Goal: Task Accomplishment & Management: Use online tool/utility

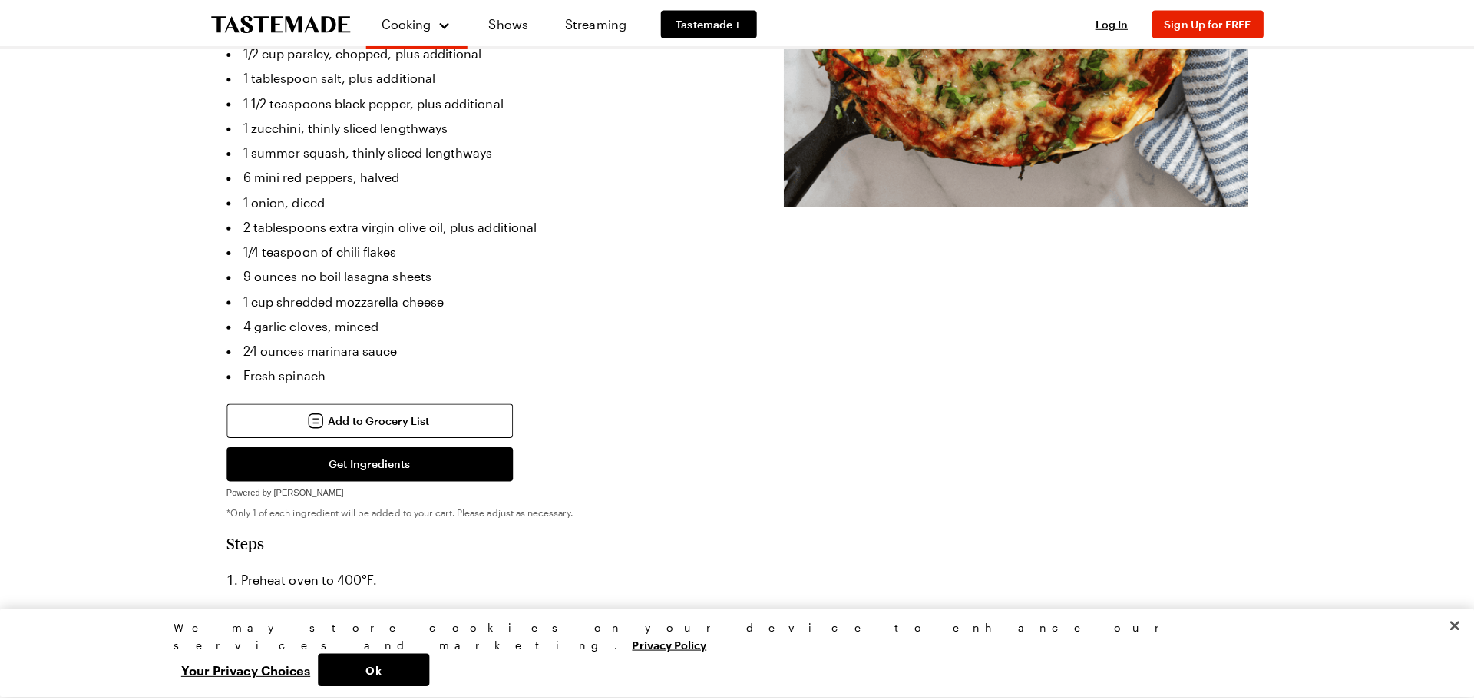
scroll to position [77, 0]
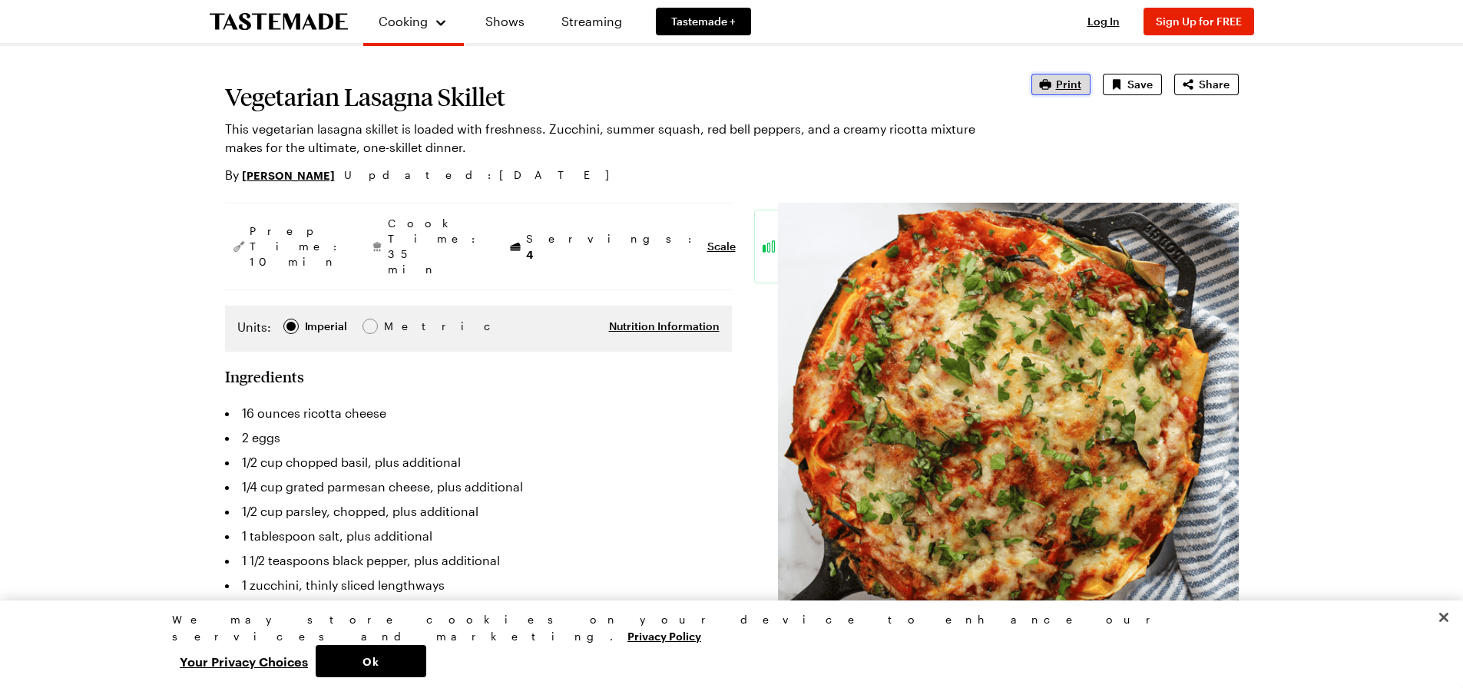
click at [1062, 80] on span "Print" at bounding box center [1068, 84] width 25 height 15
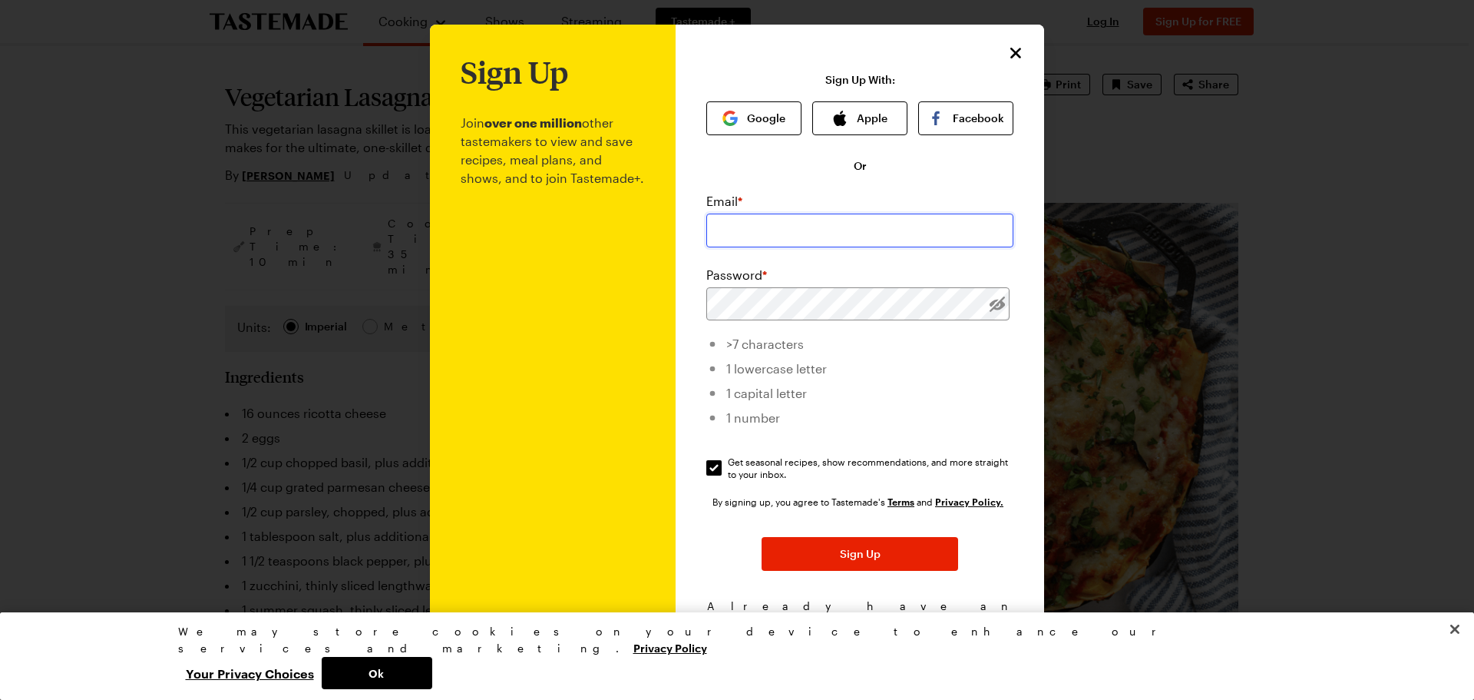
click at [810, 227] on input "email" at bounding box center [859, 230] width 307 height 34
type input "nikkid1129@msn.com"
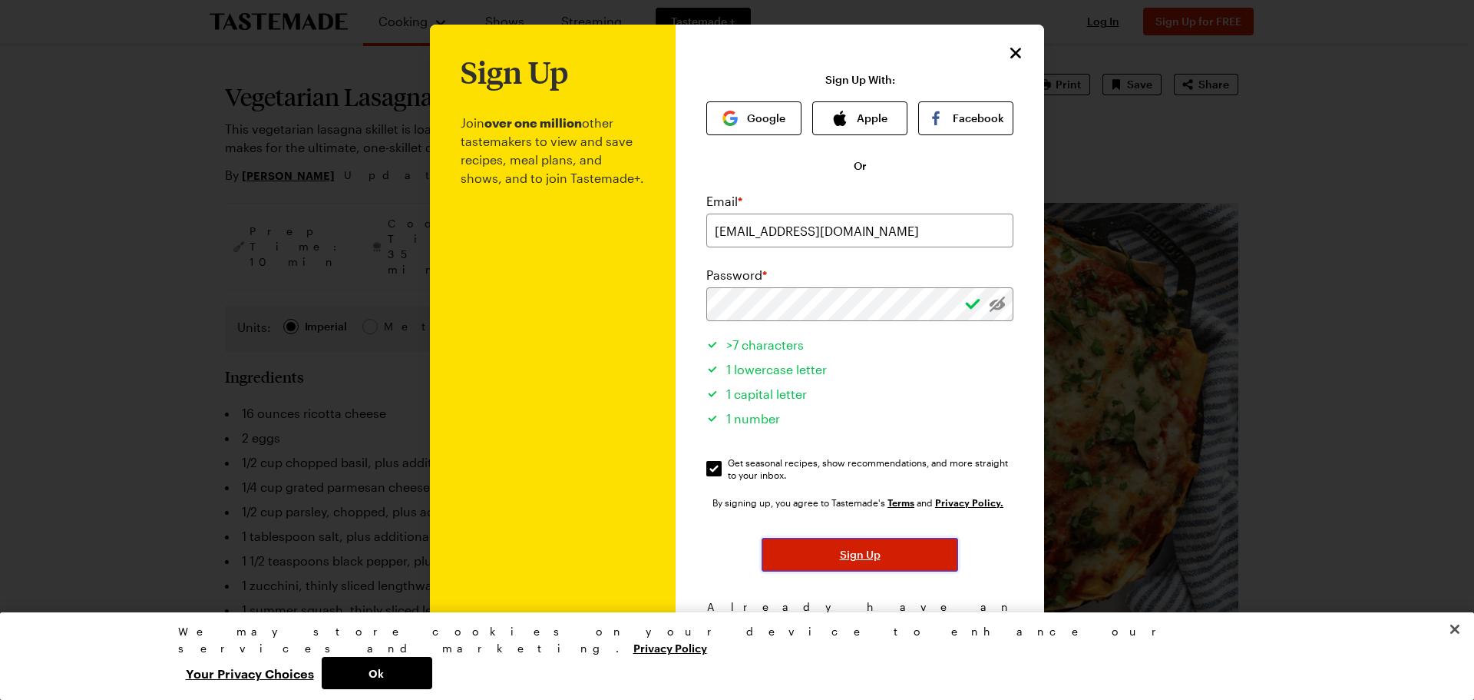
click at [852, 561] on span "Sign Up" at bounding box center [860, 554] width 41 height 15
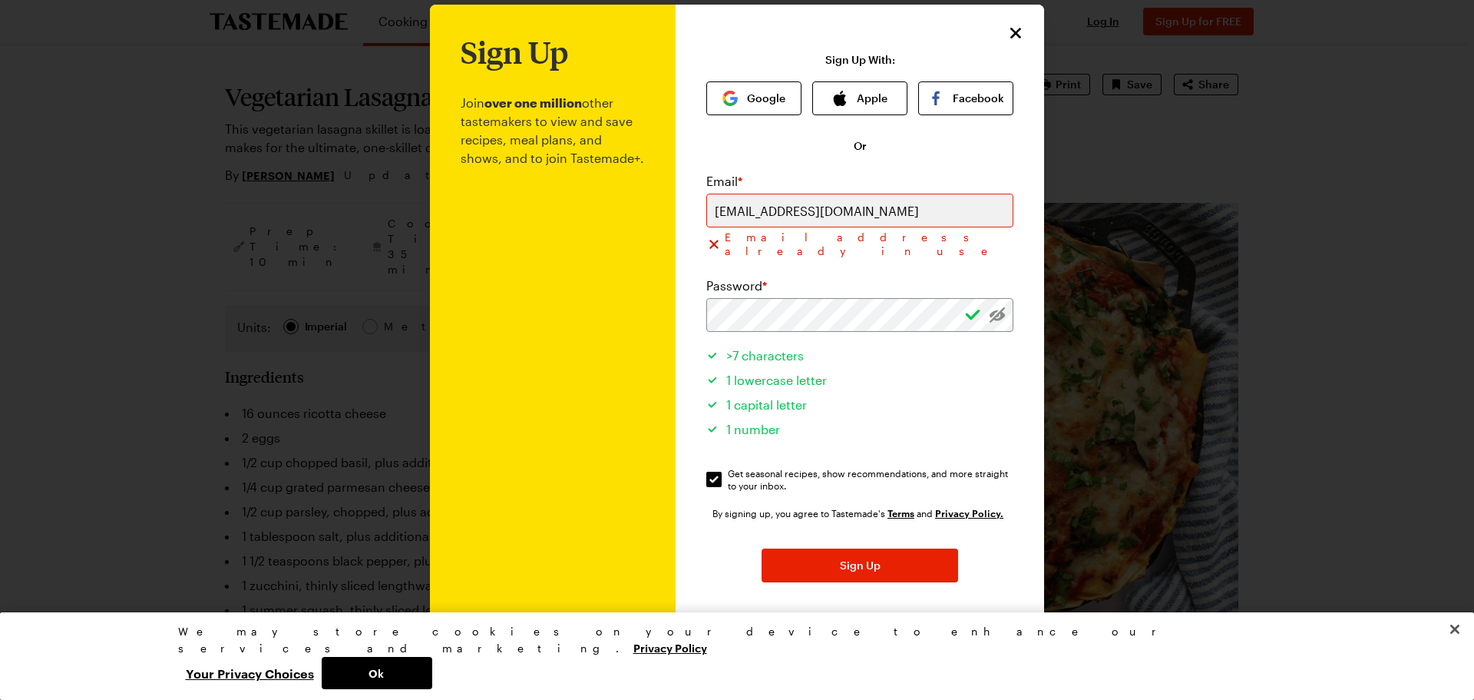
scroll to position [37, 0]
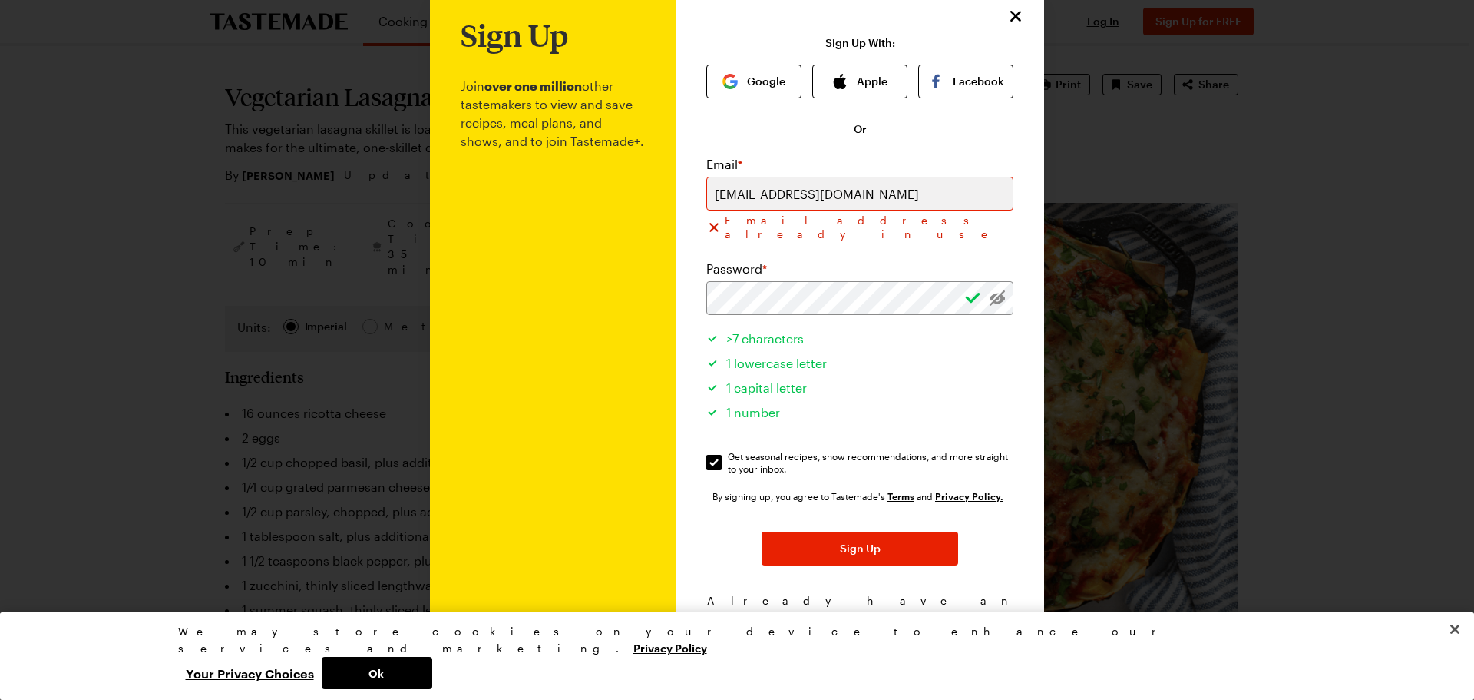
click at [925, 608] on span "Log In!" at bounding box center [933, 615] width 35 height 15
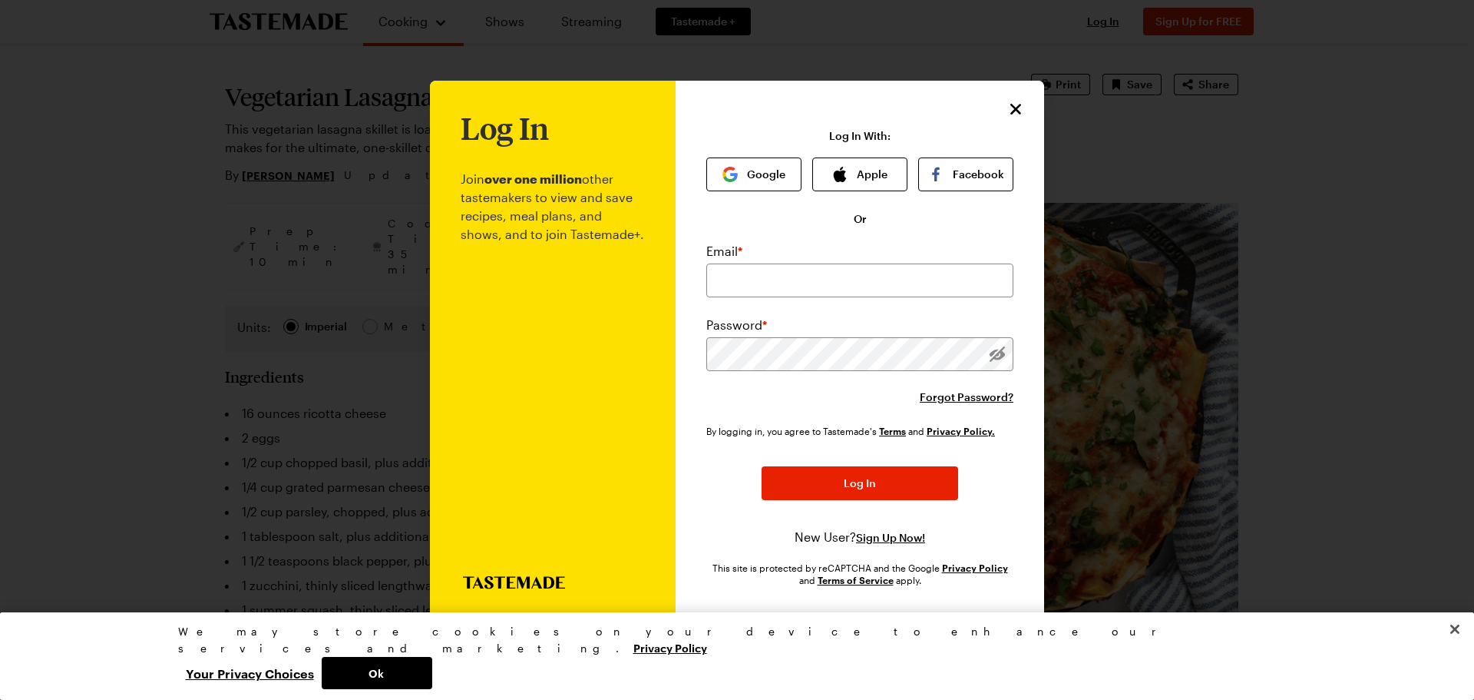
scroll to position [0, 0]
click at [759, 275] on input "email" at bounding box center [859, 280] width 307 height 34
type input "nikkid1129@msn.com"
click at [954, 379] on div "Email * nikkid1129@msn.com Password * Forgot Password?" at bounding box center [859, 323] width 307 height 163
click at [956, 398] on span "Forgot Password?" at bounding box center [967, 396] width 94 height 15
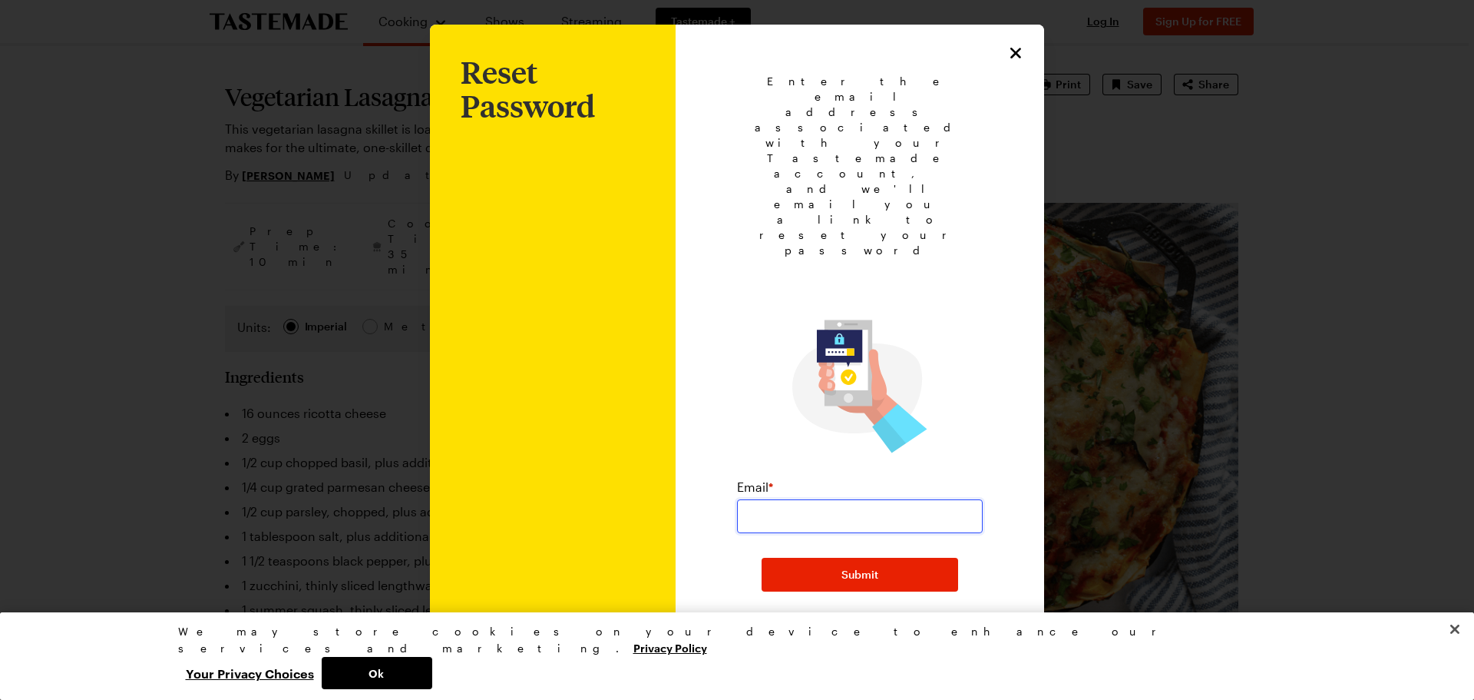
click at [843, 499] on input "email" at bounding box center [860, 516] width 246 height 34
type input "nikkid1129@msn.com"
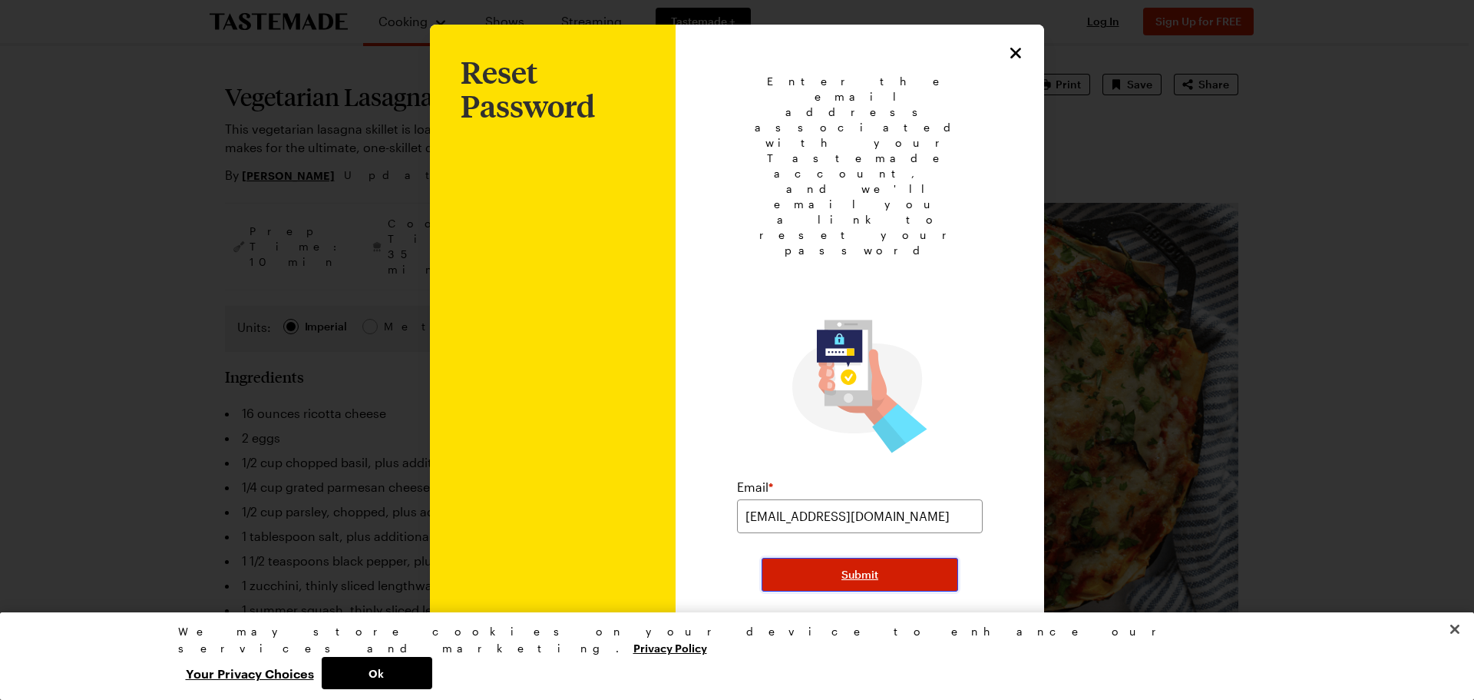
click at [855, 567] on span "Submit" at bounding box center [860, 574] width 37 height 15
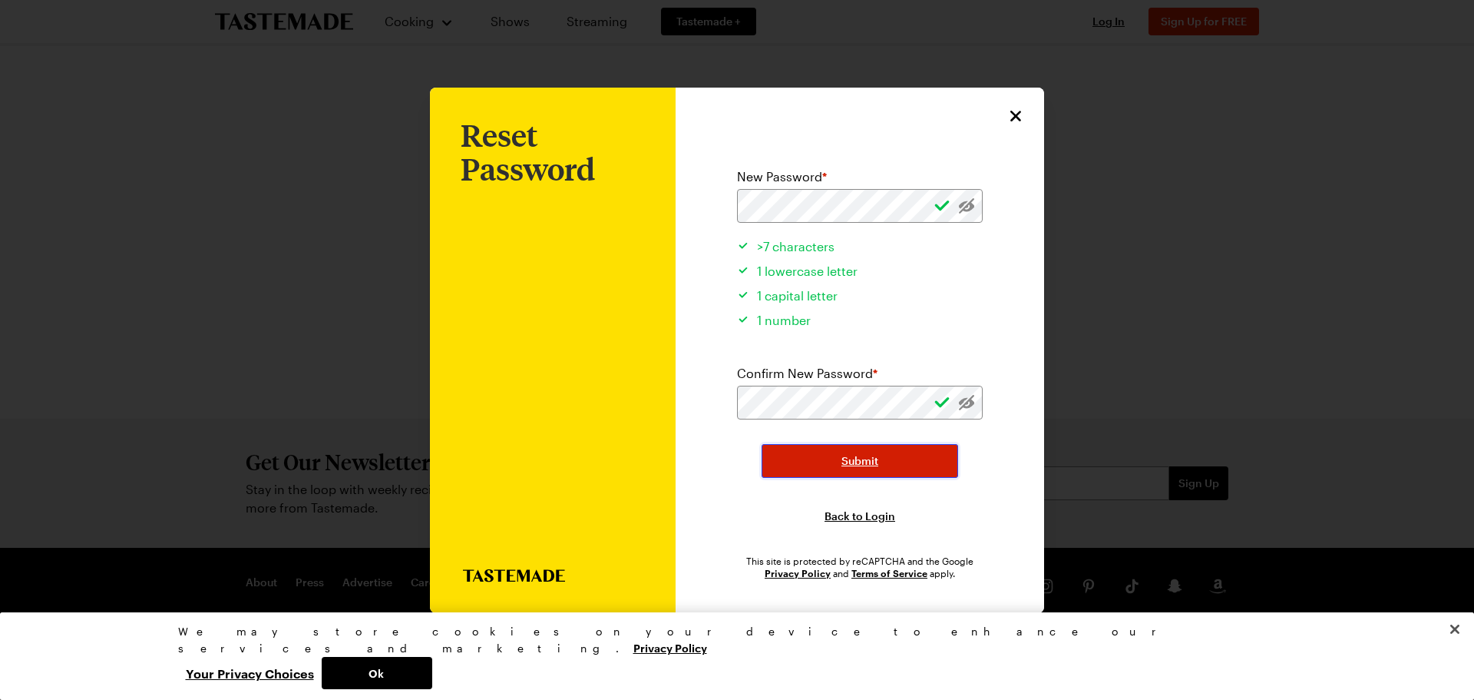
click at [869, 460] on span "Submit" at bounding box center [860, 460] width 37 height 15
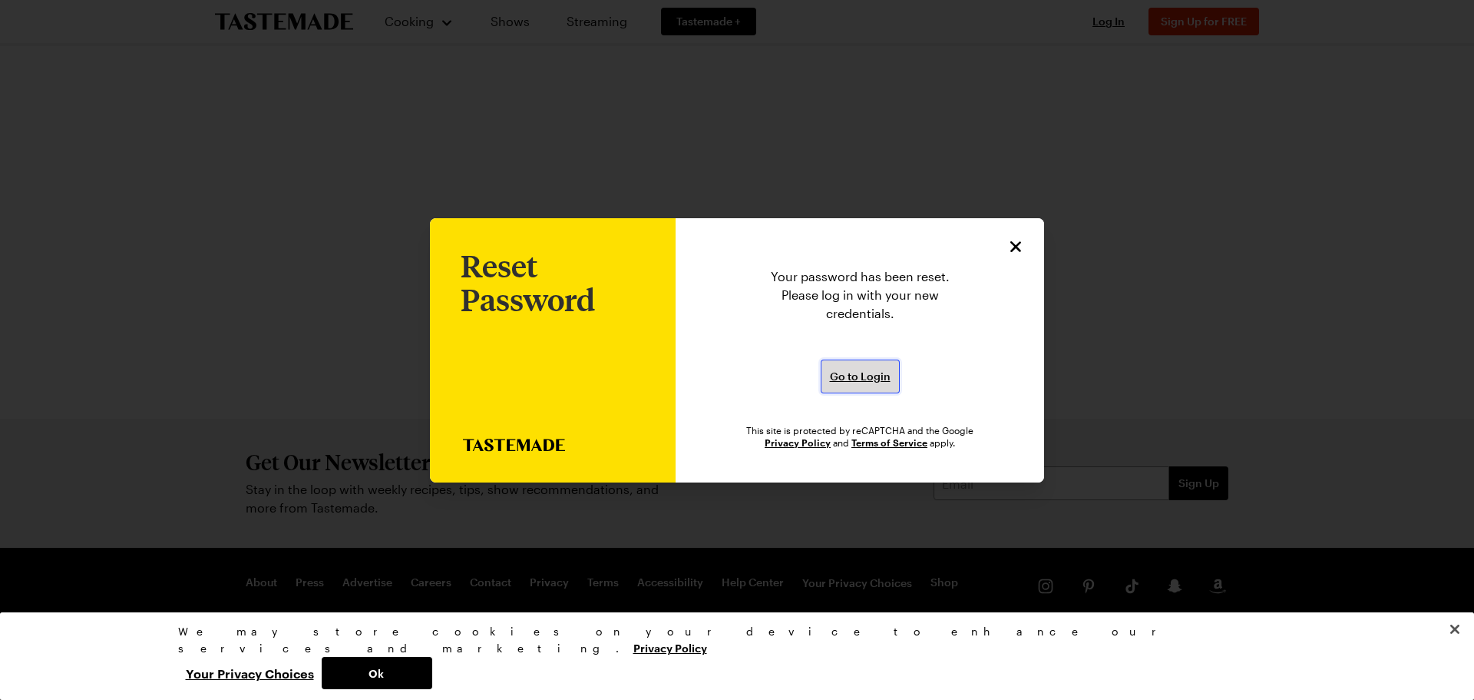
click at [867, 379] on span "Go to Login" at bounding box center [860, 376] width 61 height 15
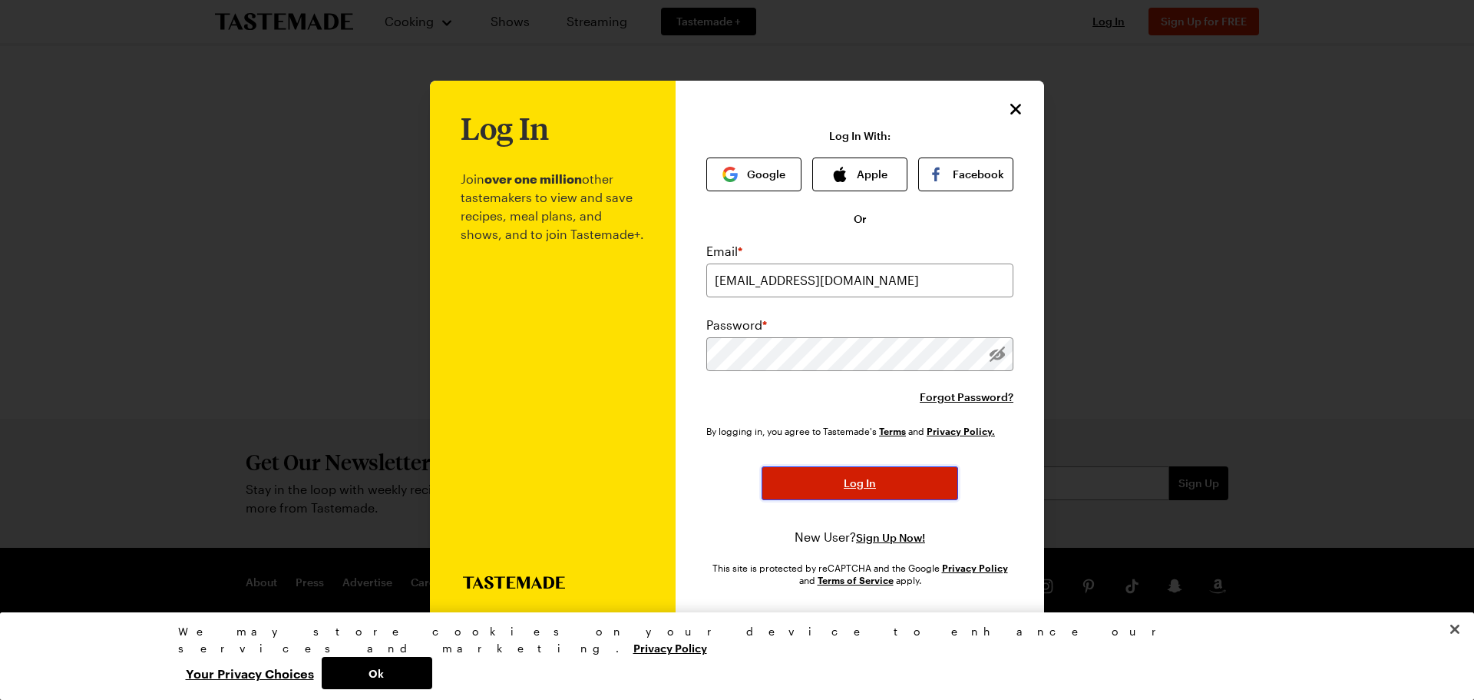
click at [860, 470] on button "Log In" at bounding box center [860, 483] width 197 height 34
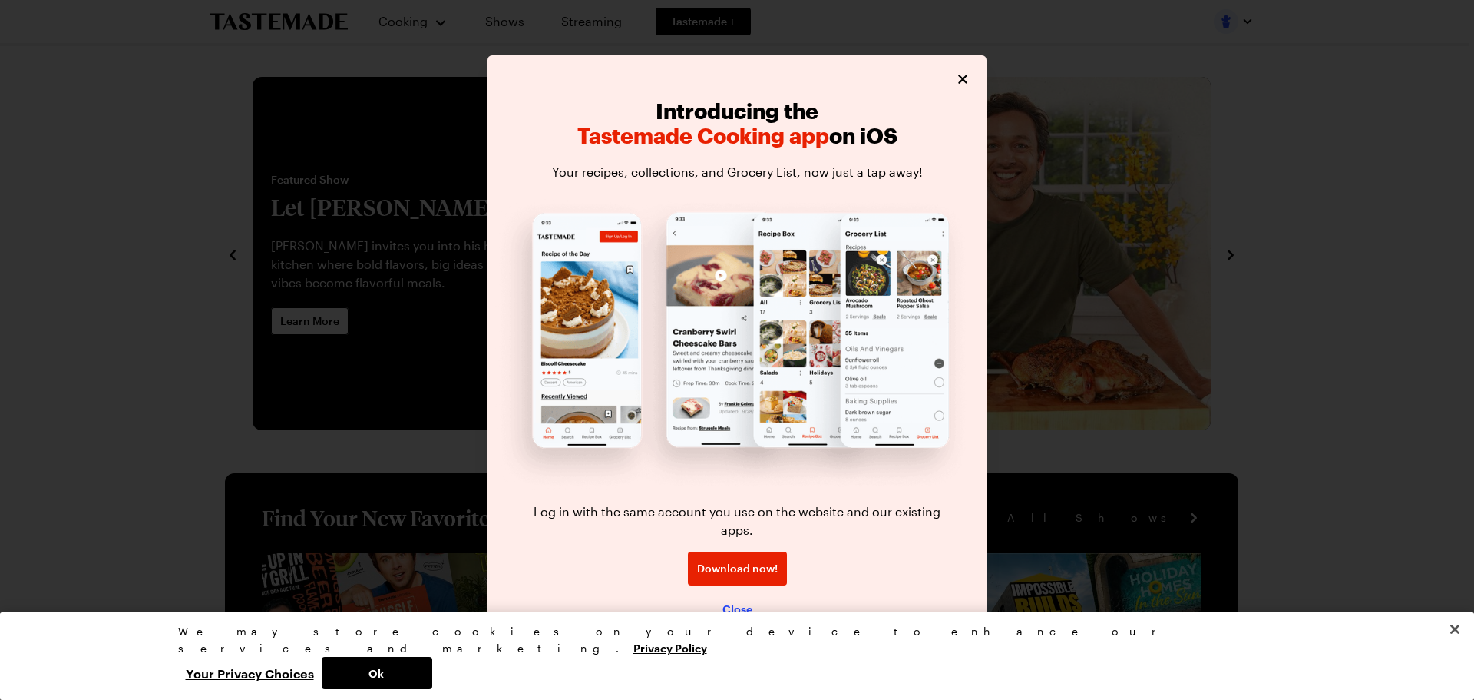
click at [733, 601] on span "Close" at bounding box center [738, 608] width 30 height 15
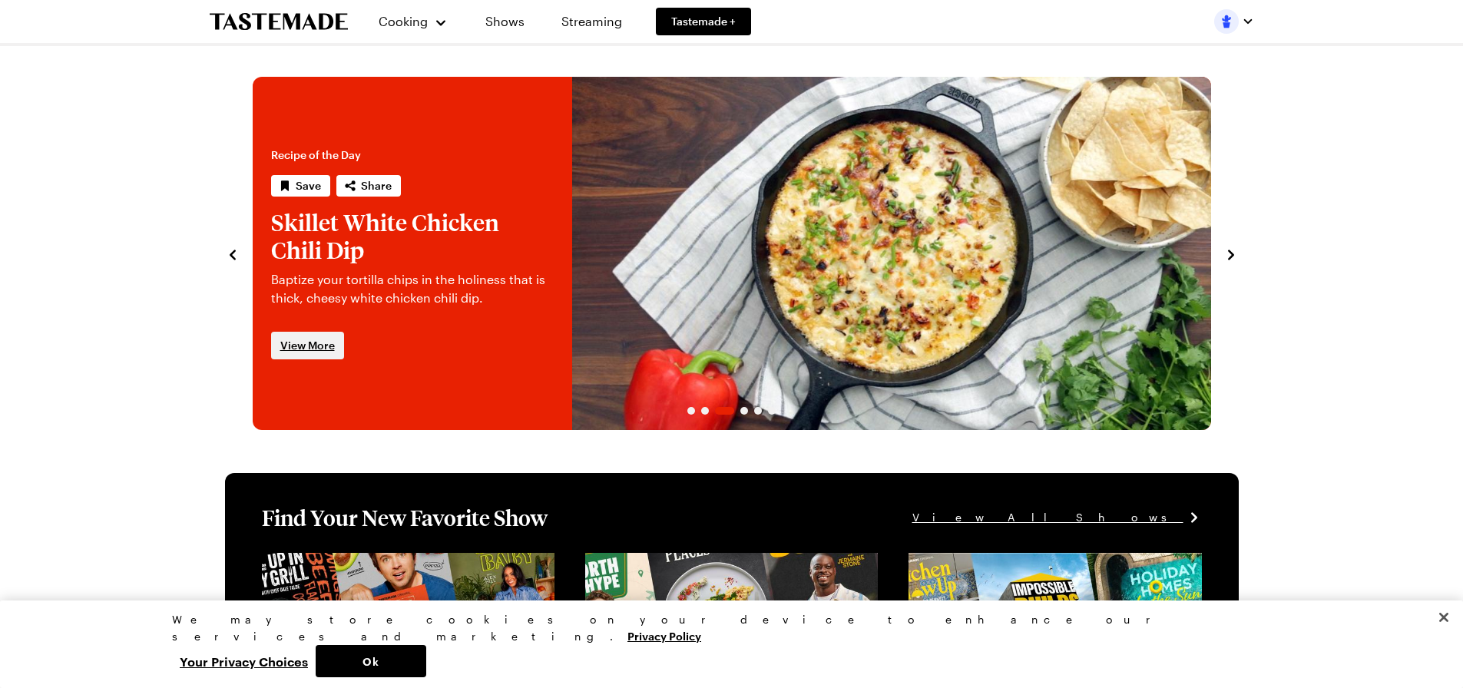
click at [316, 340] on span "View More" at bounding box center [307, 345] width 55 height 15
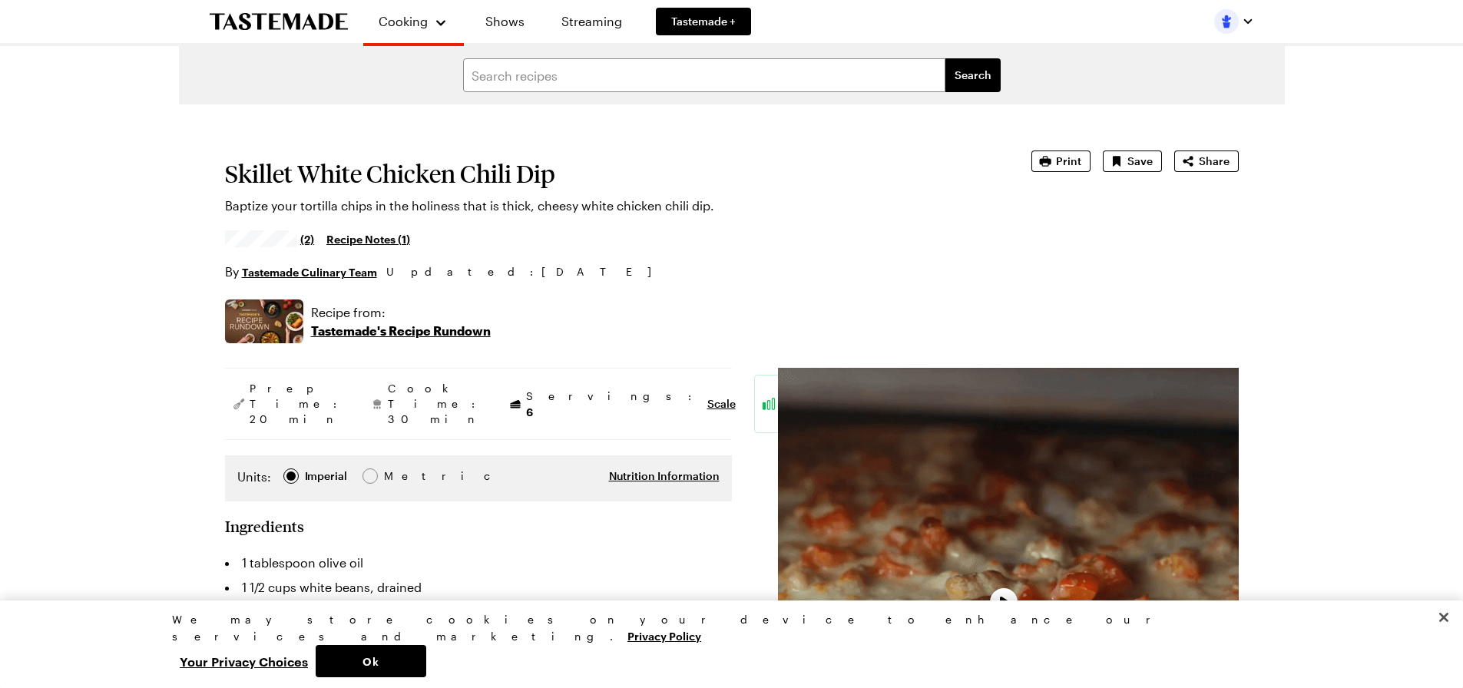
type textarea "x"
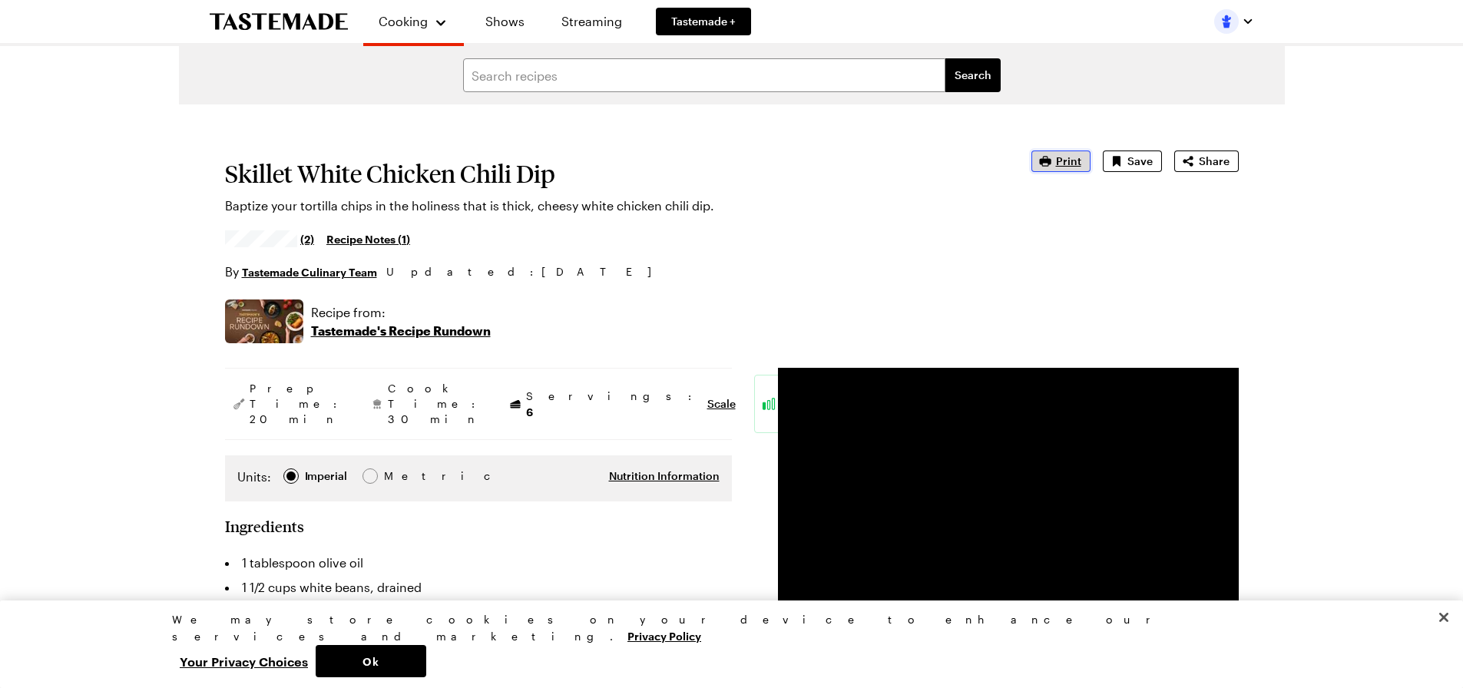
click at [1074, 161] on span "Print" at bounding box center [1068, 161] width 25 height 15
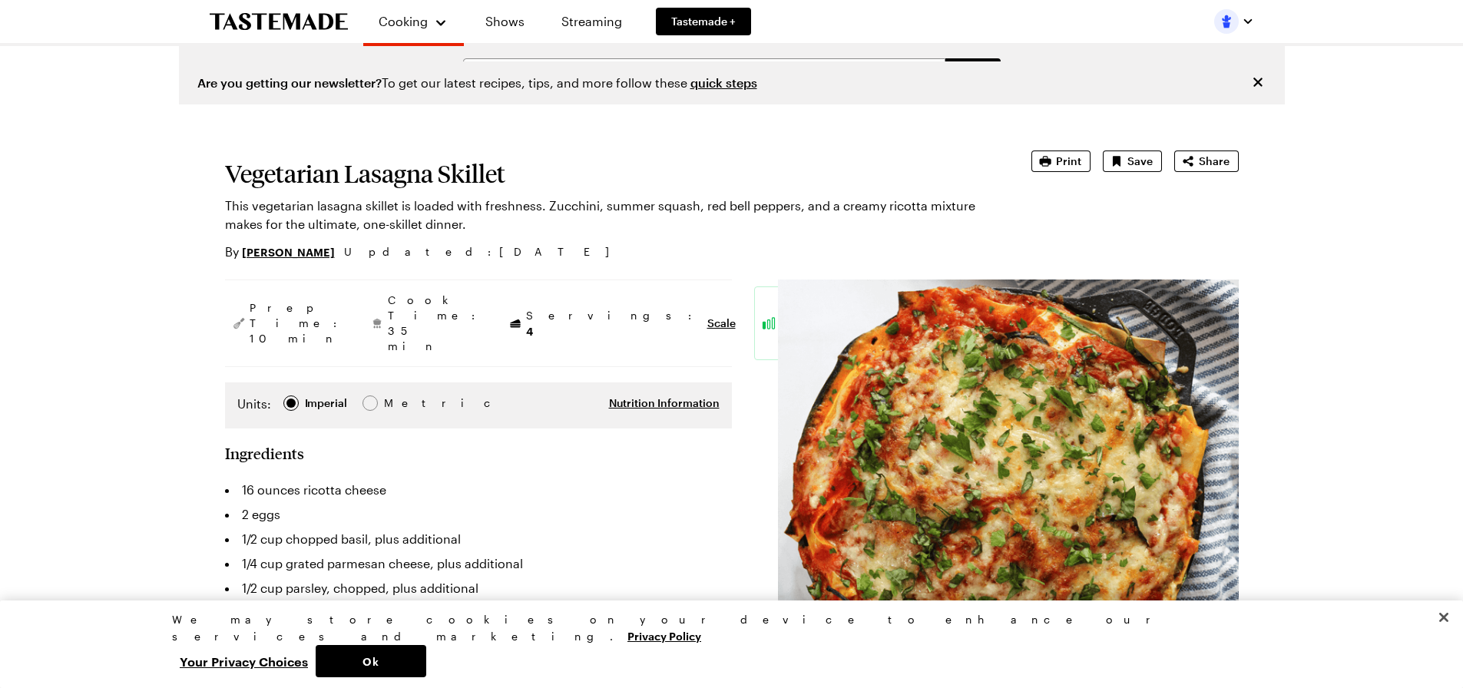
type textarea "x"
click at [1067, 163] on span "Print" at bounding box center [1068, 161] width 25 height 15
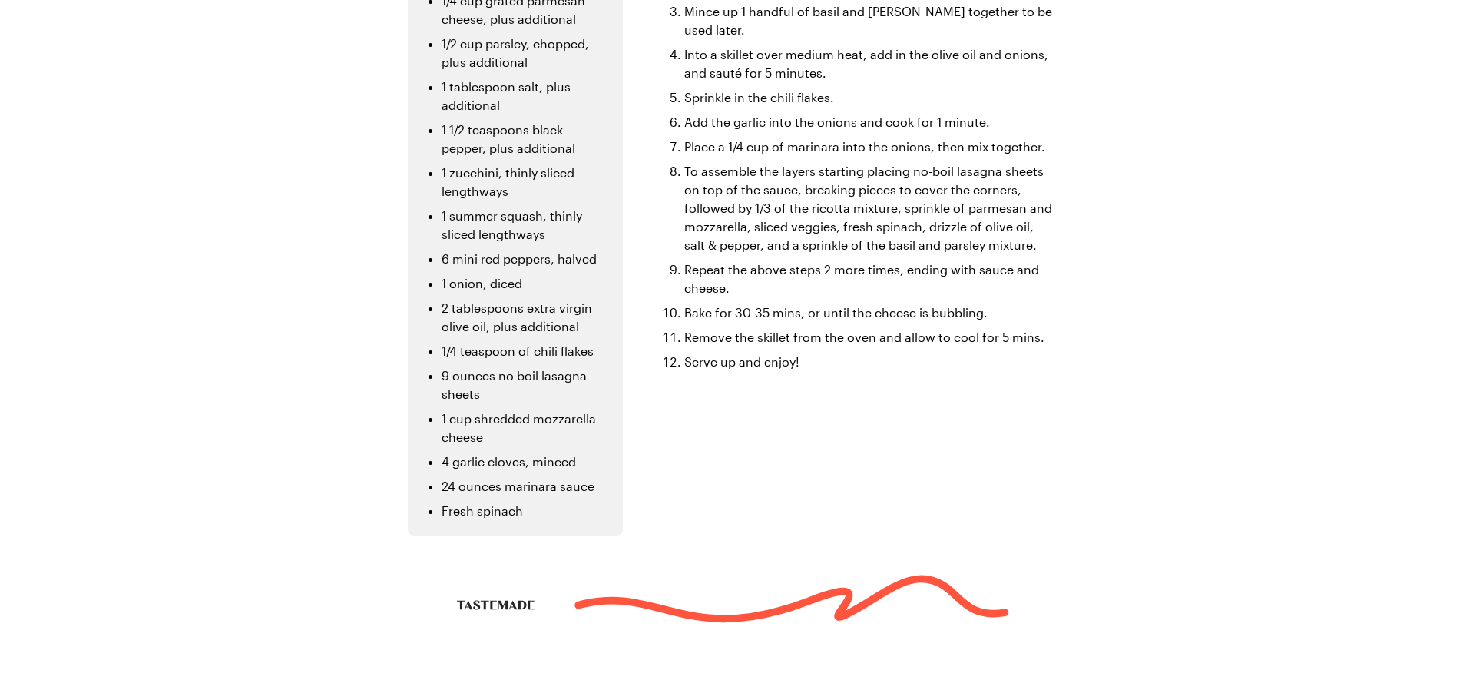
scroll to position [65, 0]
